Goal: Check status: Check status

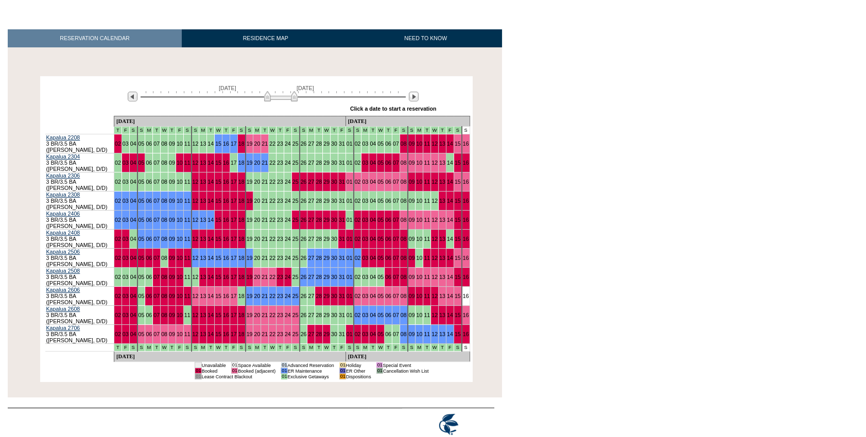
scroll to position [139, 0]
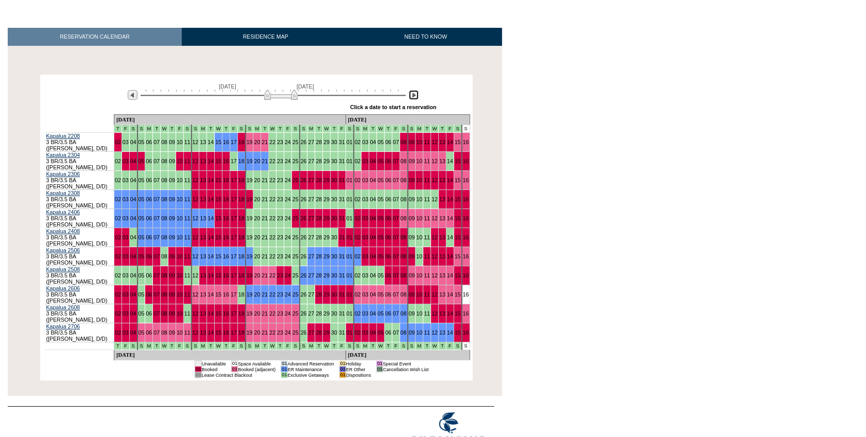
click at [415, 96] on img at bounding box center [414, 95] width 10 height 10
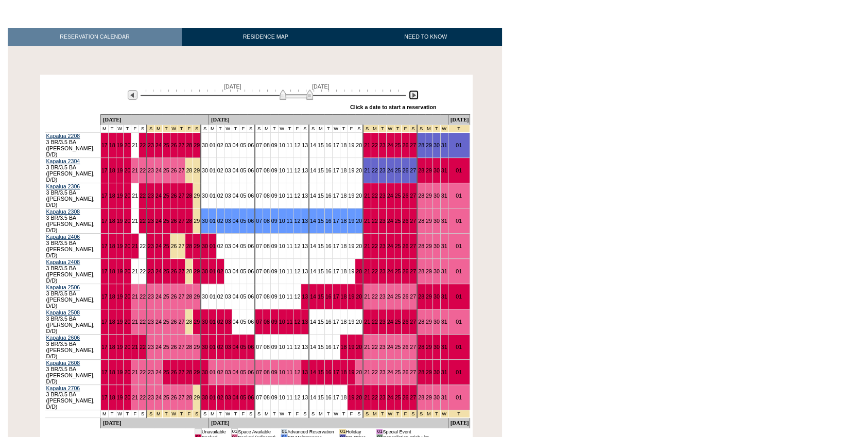
click at [415, 96] on img at bounding box center [414, 95] width 10 height 10
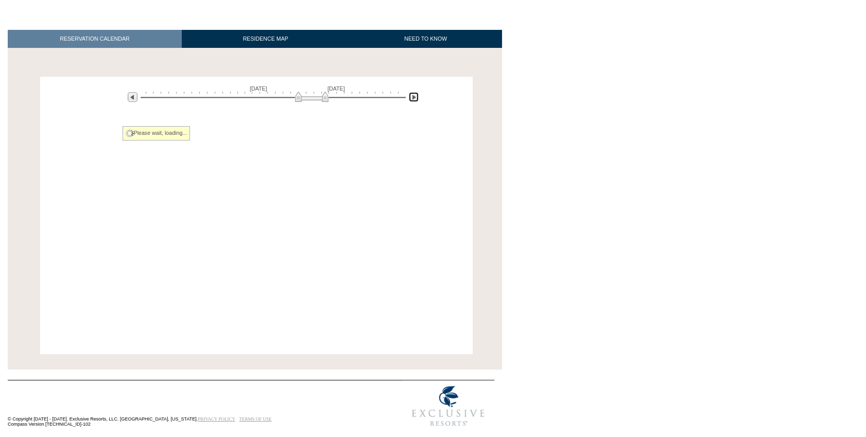
click at [415, 96] on img at bounding box center [414, 97] width 10 height 10
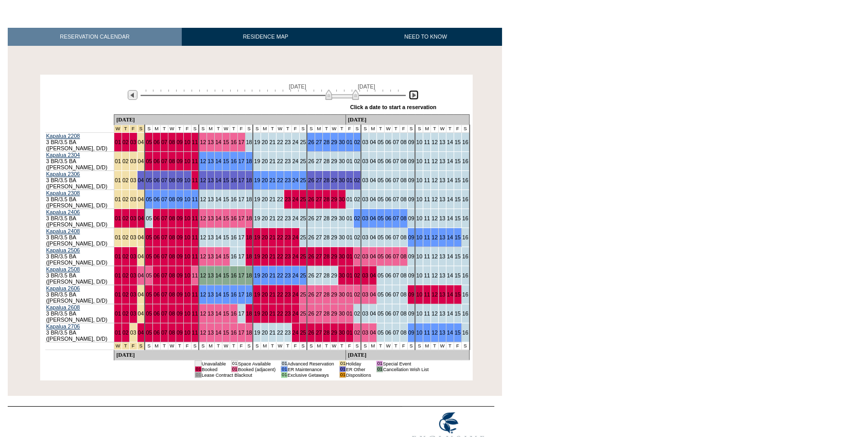
click at [415, 96] on img at bounding box center [414, 95] width 10 height 10
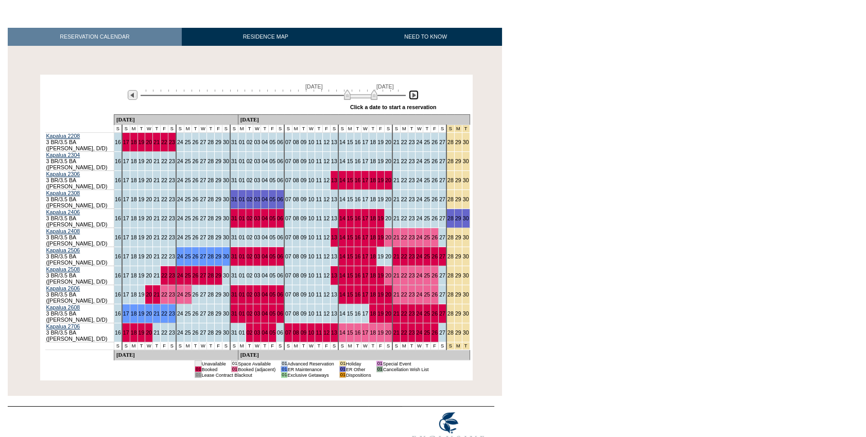
click at [350, 100] on img at bounding box center [360, 95] width 33 height 10
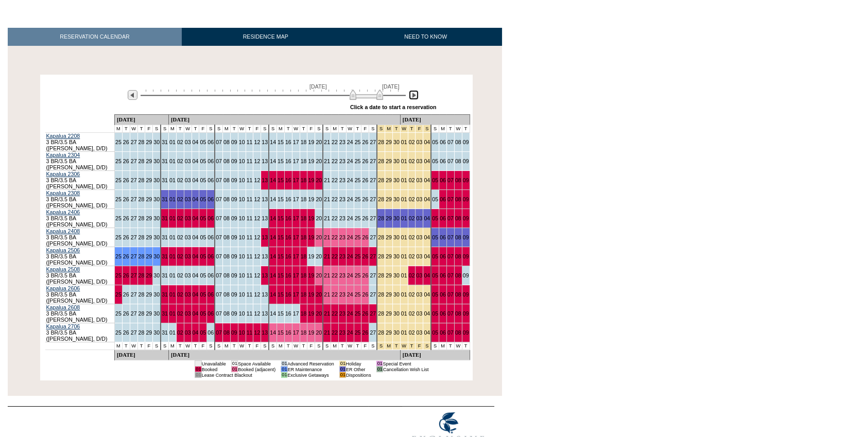
click at [359, 98] on img at bounding box center [366, 95] width 33 height 10
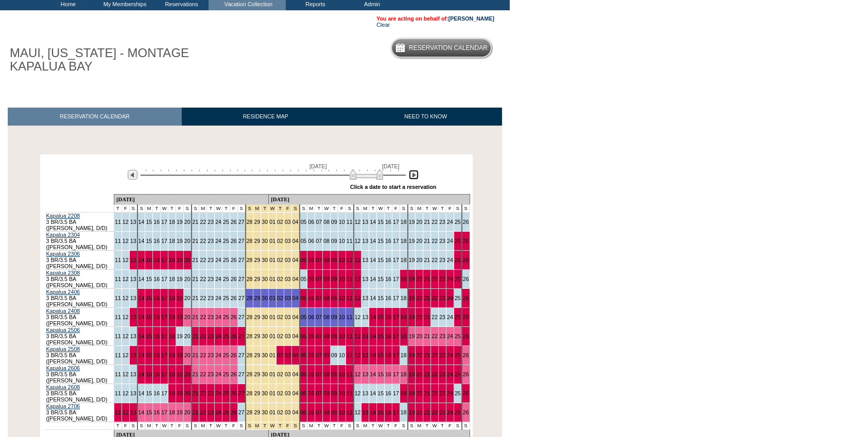
scroll to position [0, 0]
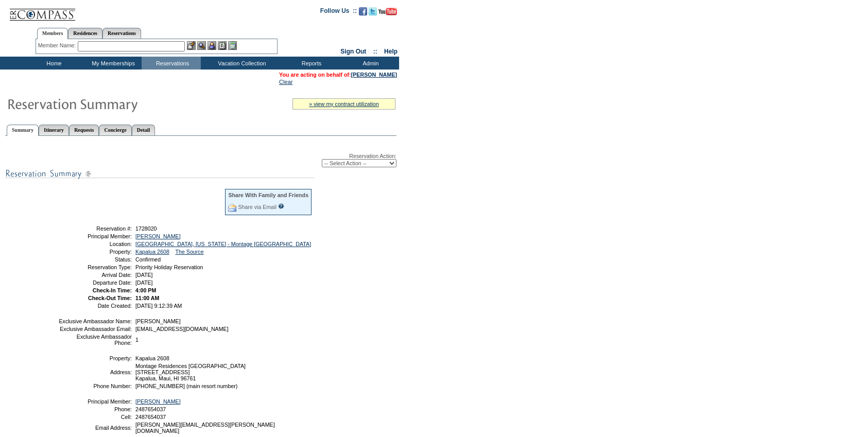
scroll to position [78, 0]
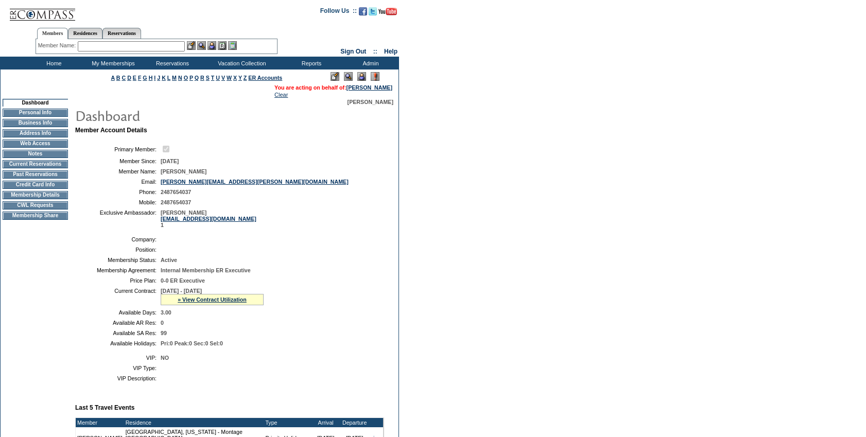
scroll to position [262, 0]
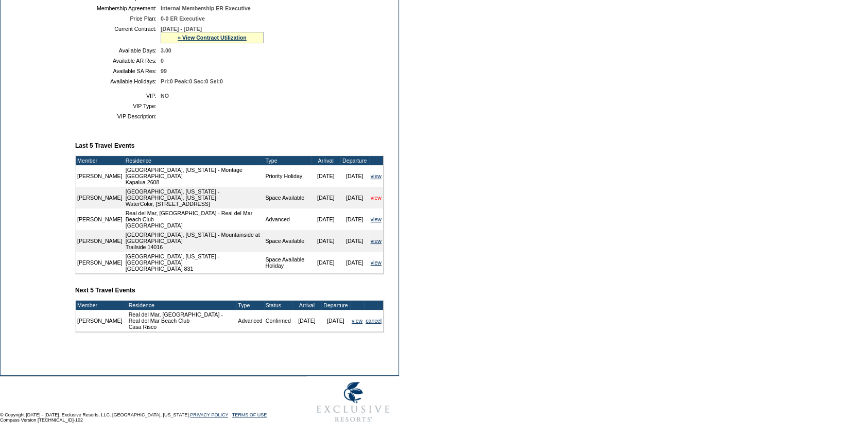
click at [374, 195] on link "view" at bounding box center [376, 198] width 11 height 6
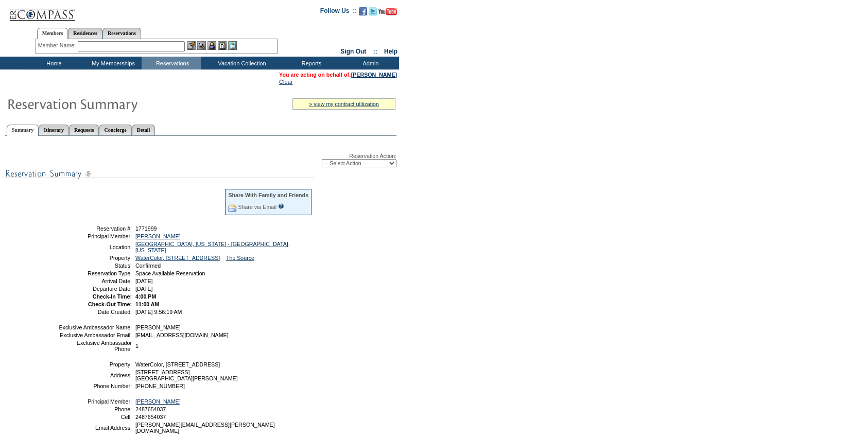
drag, startPoint x: 180, startPoint y: 273, endPoint x: 153, endPoint y: 278, distance: 27.3
click at [153, 278] on table "Share With Family and Friends Share via Email Share Reservation Information Ple…" at bounding box center [186, 251] width 258 height 130
drag, startPoint x: 153, startPoint y: 278, endPoint x: 156, endPoint y: 308, distance: 29.9
click at [156, 309] on span "4/11/2025 9:56:19 AM" at bounding box center [158, 312] width 46 height 6
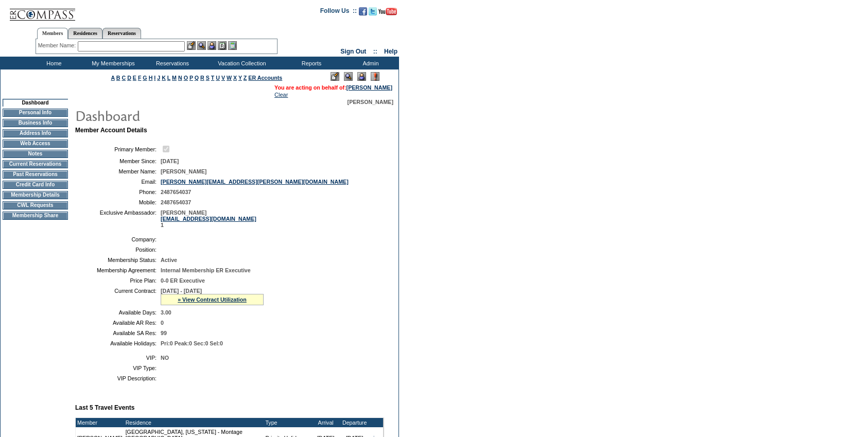
scroll to position [262, 0]
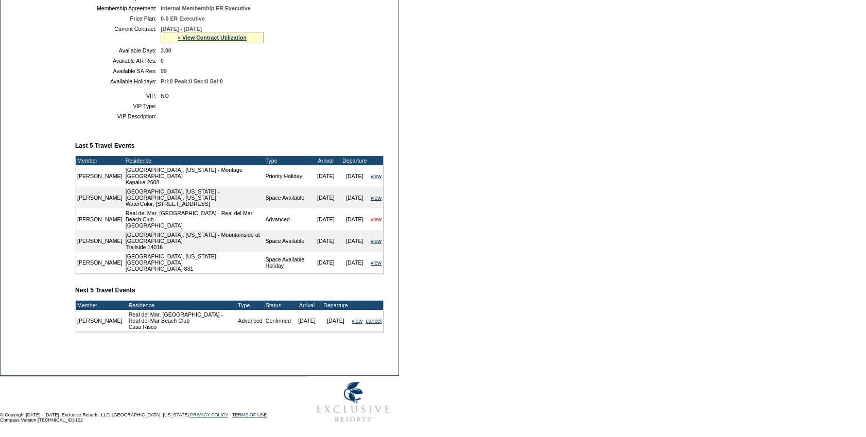
click at [372, 216] on link "view" at bounding box center [376, 219] width 11 height 6
